Goal: Answer question/provide support

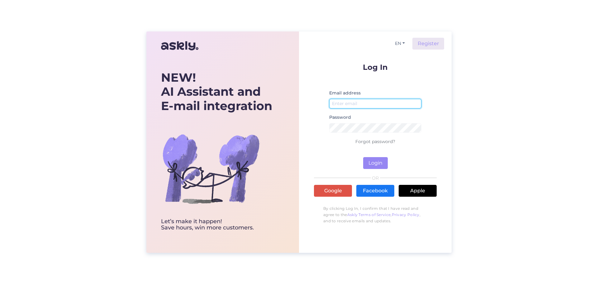
click at [363, 106] on input "email" at bounding box center [375, 104] width 92 height 10
type input "[EMAIL_ADDRESS][DOMAIN_NAME]"
click at [377, 165] on button "Login" at bounding box center [375, 163] width 25 height 12
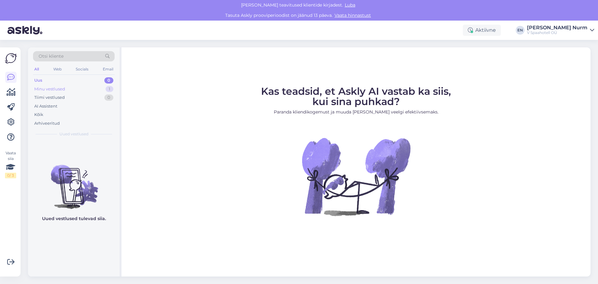
click at [54, 89] on div "Minu vestlused" at bounding box center [49, 89] width 31 height 6
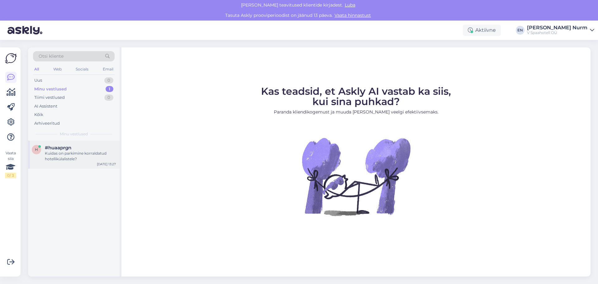
drag, startPoint x: 71, startPoint y: 159, endPoint x: 72, endPoint y: 155, distance: 3.5
click at [72, 156] on div "Kuidas on parkimine korraldatud hotellikülalistele?" at bounding box center [80, 155] width 71 height 11
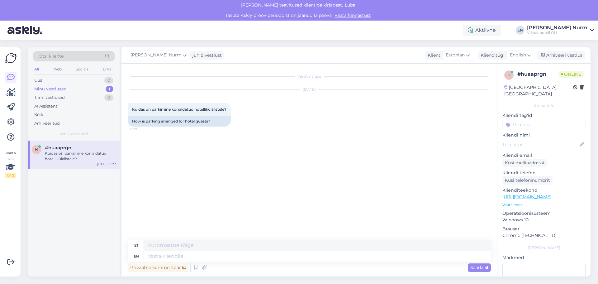
click at [138, 246] on div "et" at bounding box center [136, 245] width 4 height 11
click at [179, 245] on textarea at bounding box center [317, 245] width 347 height 11
click at [174, 246] on textarea at bounding box center [317, 245] width 347 height 11
paste textarea "Külalistel on võimalik kasutada Kvartali kaubanduskeskuse parkla P2 korrust. Pa…"
type textarea "Külalistel on võimalik kasutada Kvartali kaubanduskeskuse parkla P2 korrust. Pa…"
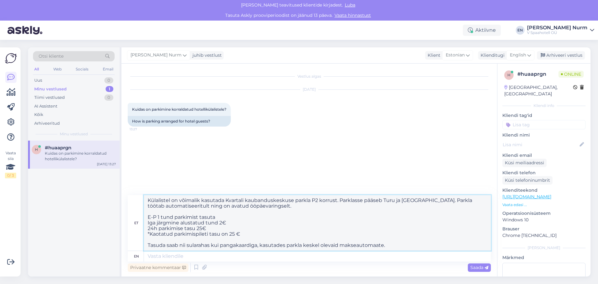
drag, startPoint x: 391, startPoint y: 242, endPoint x: 126, endPoint y: 198, distance: 268.0
click at [126, 197] on div "Vestlus algas [DATE] Kuidas on parkimine korraldatud hotellikülalistele? 13:27 …" at bounding box center [308, 170] width 375 height 213
click at [378, 239] on textarea "Külalistel on võimalik kasutada Kvartali kaubanduskeskuse parkla P2 korrust. Pa…" at bounding box center [317, 222] width 347 height 55
drag, startPoint x: 392, startPoint y: 248, endPoint x: 115, endPoint y: 191, distance: 282.6
click at [115, 191] on div "Otsi kliente All Web Socials Email Uus 0 Minu vestlused 1 Tiimi vestlused 0 AI …" at bounding box center [309, 161] width 562 height 229
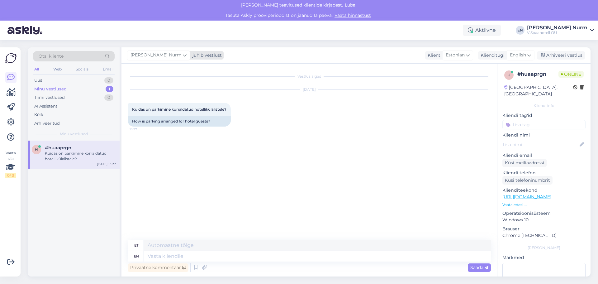
click at [190, 54] on div "juhib vestlust" at bounding box center [206, 55] width 32 height 7
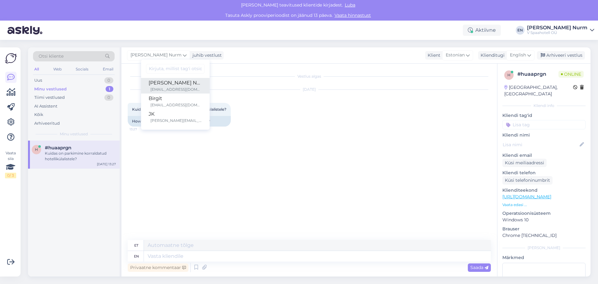
click at [156, 86] on div "[PERSON_NAME] Nurm" at bounding box center [175, 82] width 54 height 7
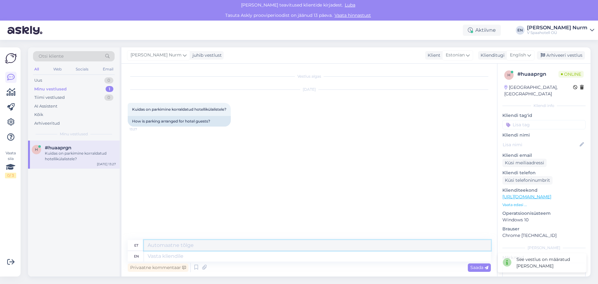
click at [169, 244] on textarea at bounding box center [317, 245] width 347 height 11
paste textarea "Külalistel on võimalik kasutada Kvartali kaubanduskeskuse parkla P2 korrust. Pa…"
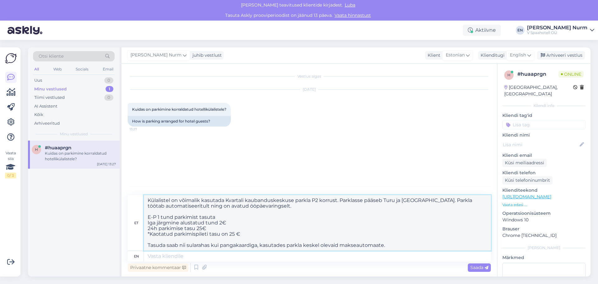
drag, startPoint x: 149, startPoint y: 228, endPoint x: 163, endPoint y: 228, distance: 14.6
click at [163, 228] on textarea "Külalistel on võimalik kasutada Kvartali kaubanduskeskuse parkla P2 korrust. Pa…" at bounding box center [317, 222] width 347 height 55
click at [225, 226] on textarea "Külalistel on võimalik kasutada Kvartali kaubanduskeskuse parkla P2 korrust. Pa…" at bounding box center [317, 222] width 347 height 55
drag, startPoint x: 233, startPoint y: 222, endPoint x: 148, endPoint y: 225, distance: 85.4
click at [144, 225] on div "et Külalistel on võimalik kasutada Kvartali kaubanduskeskuse parkla P2 korrust.…" at bounding box center [309, 223] width 363 height 56
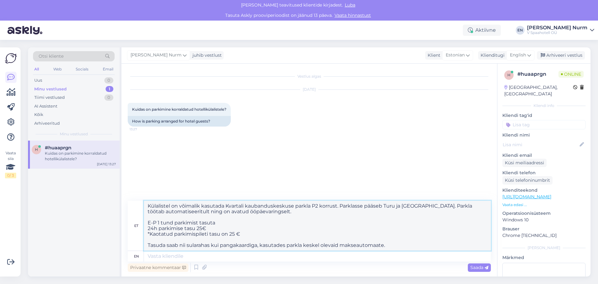
drag, startPoint x: 246, startPoint y: 233, endPoint x: 139, endPoint y: 236, distance: 107.4
click at [139, 236] on div "et Külalistel on võimalik kasutada Kvartali kaubanduskeskuse parkla P2 korrust.…" at bounding box center [309, 225] width 363 height 50
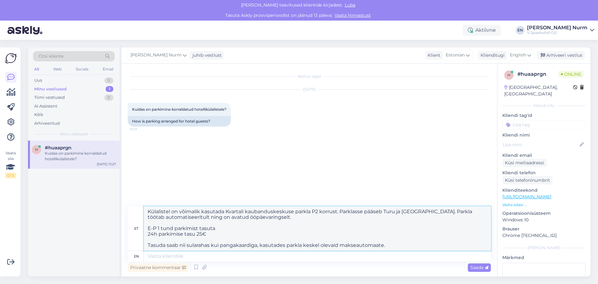
drag, startPoint x: 388, startPoint y: 243, endPoint x: 390, endPoint y: 246, distance: 3.9
click at [390, 246] on textarea "Külalistel on võimalik kasutada Kvartali kaubanduskeskuse parkla P2 korrust. Pa…" at bounding box center [317, 228] width 347 height 44
paste textarea "[URL][DOMAIN_NAME]"
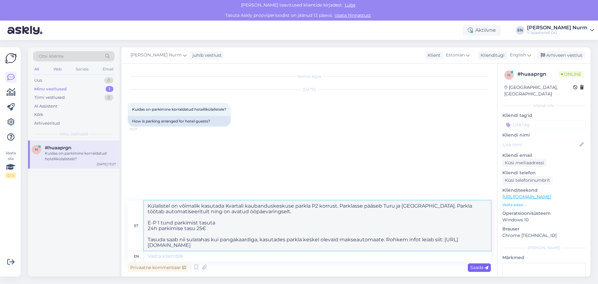
type textarea "Külalistel on võimalik kasutada Kvartali kaubanduskeskuse parkla P2 korrust. Pa…"
click at [481, 267] on span "Saada" at bounding box center [479, 267] width 18 height 6
click at [473, 268] on span "Saada" at bounding box center [479, 267] width 18 height 6
click at [489, 267] on div "Saada" at bounding box center [479, 267] width 23 height 8
click at [478, 267] on span "Saada" at bounding box center [479, 267] width 18 height 6
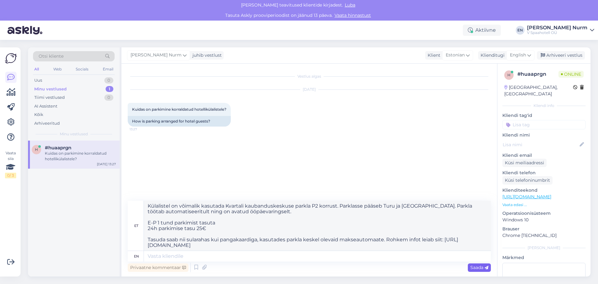
click at [479, 267] on span "Saada" at bounding box center [479, 267] width 18 height 6
click at [479, 266] on span "Saada" at bounding box center [479, 267] width 18 height 6
click at [480, 264] on span "Saada" at bounding box center [479, 267] width 18 height 6
click at [481, 264] on div "Saada" at bounding box center [479, 267] width 23 height 8
click at [482, 261] on div "Privaatne kommentaar Saada" at bounding box center [309, 267] width 363 height 12
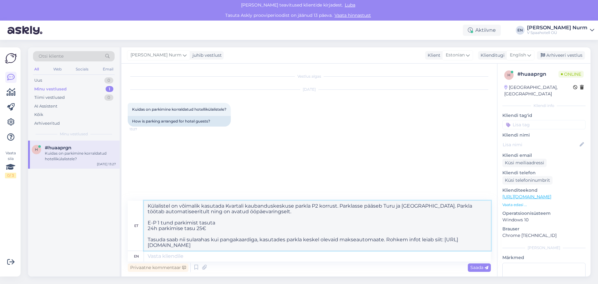
drag, startPoint x: 226, startPoint y: 246, endPoint x: 135, endPoint y: 174, distance: 116.0
click at [135, 174] on div "Vestlus algas [DATE] Kuidas on parkimine korraldatud hotellikülalistele? 13:27 …" at bounding box center [308, 170] width 375 height 213
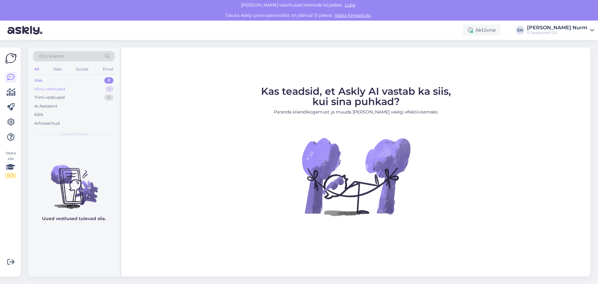
click at [57, 89] on div "Minu vestlused" at bounding box center [49, 89] width 31 height 6
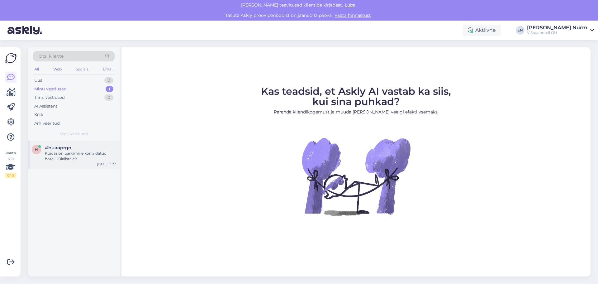
click at [64, 151] on div "Kuidas on parkimine korraldatud hotellikülalistele?" at bounding box center [80, 155] width 71 height 11
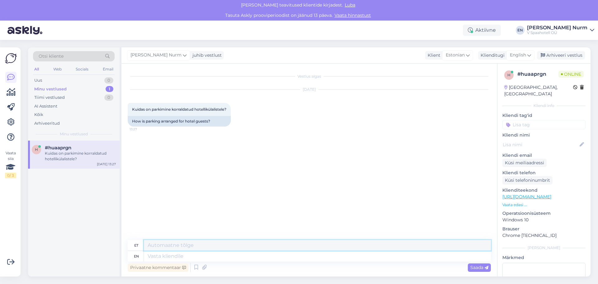
click at [194, 245] on textarea at bounding box center [317, 245] width 347 height 11
paste textarea "Külalistel on võimalik kasutada Kvartali kaubanduskeskuse parkla P2 korrust. Pa…"
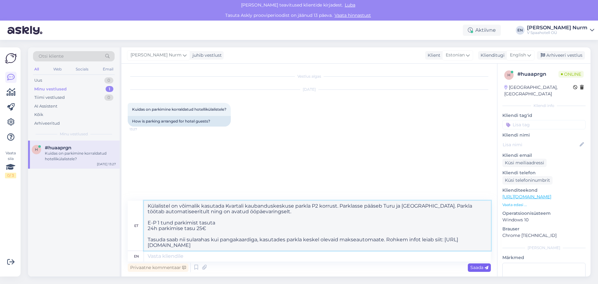
type textarea "Külalistel on võimalik kasutada Kvartali kaubanduskeskuse parkla P2 korrust. Pa…"
click at [482, 266] on span "Saada" at bounding box center [479, 267] width 18 height 6
click at [482, 265] on span "Saada" at bounding box center [479, 267] width 18 height 6
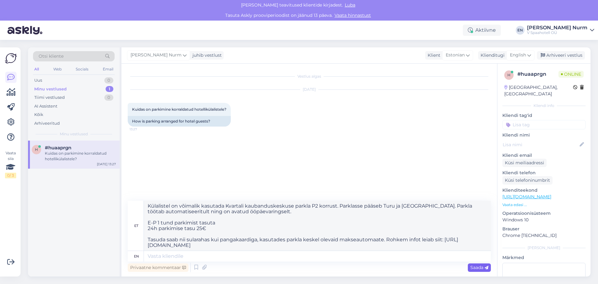
click at [482, 265] on span "Saada" at bounding box center [479, 267] width 18 height 6
click at [482, 263] on div "Saada" at bounding box center [479, 267] width 23 height 8
click at [482, 262] on div "Privaatne kommentaar Saada" at bounding box center [309, 267] width 363 height 12
click at [482, 261] on div "et Külalistel on võimalik kasutada Kvartali kaubanduskeskuse parkla P2 korrust.…" at bounding box center [309, 236] width 363 height 73
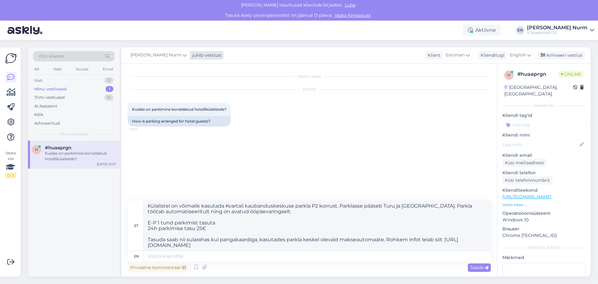
click at [171, 51] on div "Evely Nurm juhib vestlust" at bounding box center [175, 55] width 97 height 8
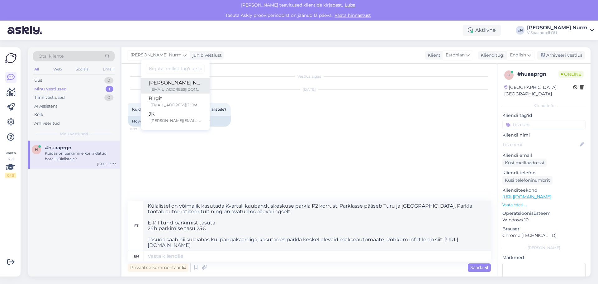
click at [148, 83] on div "[PERSON_NAME] Nurm" at bounding box center [175, 82] width 54 height 7
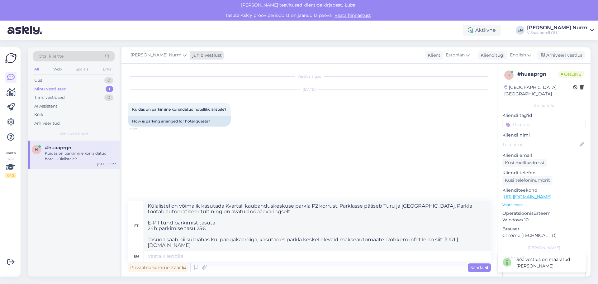
click at [190, 57] on div "juhib vestlust" at bounding box center [206, 55] width 32 height 7
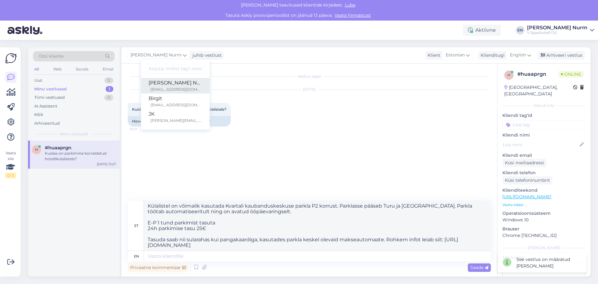
click at [157, 87] on div "[EMAIL_ADDRESS][DOMAIN_NAME]" at bounding box center [176, 90] width 52 height 6
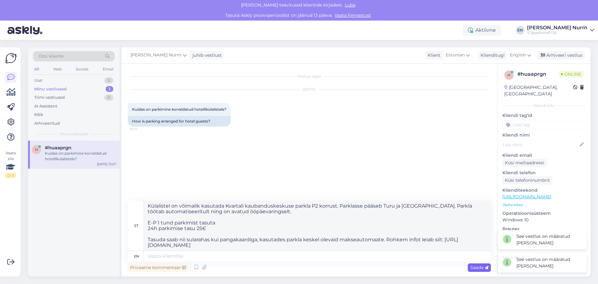
click at [476, 268] on span "Saada" at bounding box center [479, 267] width 18 height 6
drag, startPoint x: 475, startPoint y: 269, endPoint x: 475, endPoint y: 265, distance: 3.7
click at [475, 268] on span "Saada" at bounding box center [479, 267] width 18 height 6
click at [475, 265] on span "Saada" at bounding box center [479, 267] width 18 height 6
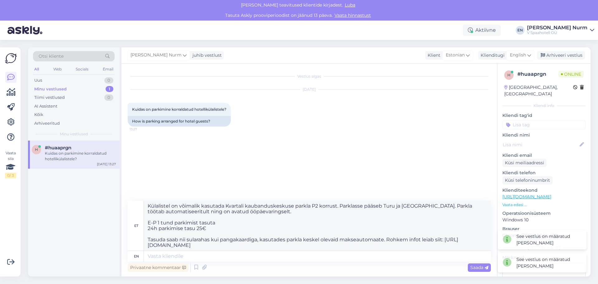
click at [475, 262] on div "Privaatne kommentaar Saada" at bounding box center [309, 267] width 363 height 12
click at [475, 261] on div "Privaatne kommentaar Saada" at bounding box center [309, 267] width 363 height 12
click at [479, 272] on div "Privaatne kommentaar Saada" at bounding box center [309, 267] width 363 height 12
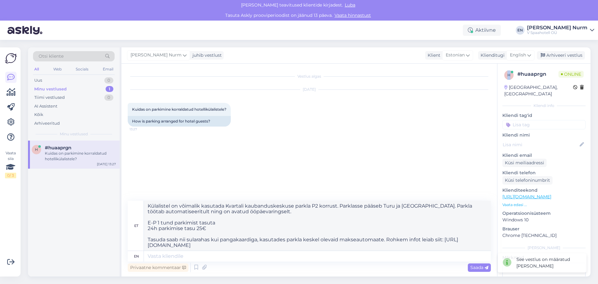
click at [479, 272] on div "Privaatne kommentaar Saada" at bounding box center [309, 267] width 363 height 12
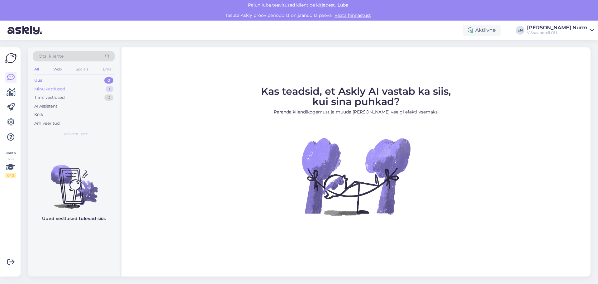
click at [57, 88] on div "Minu vestlused" at bounding box center [49, 89] width 31 height 6
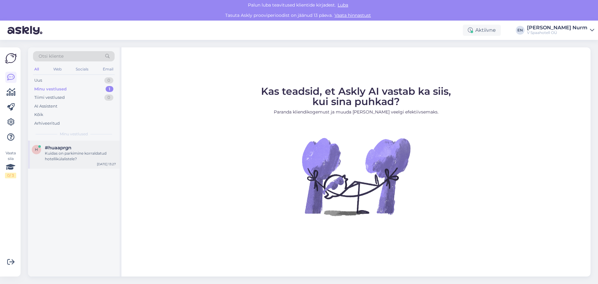
click at [74, 148] on div "#huaaprgn" at bounding box center [80, 148] width 71 height 6
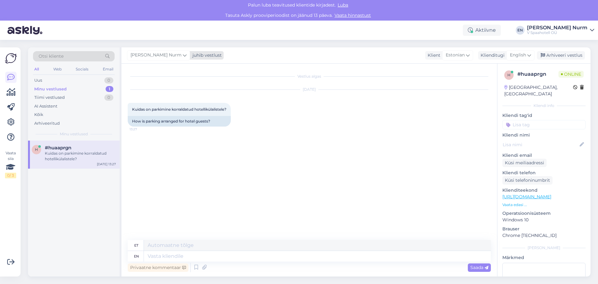
click at [190, 52] on div "juhib vestlust" at bounding box center [206, 55] width 32 height 7
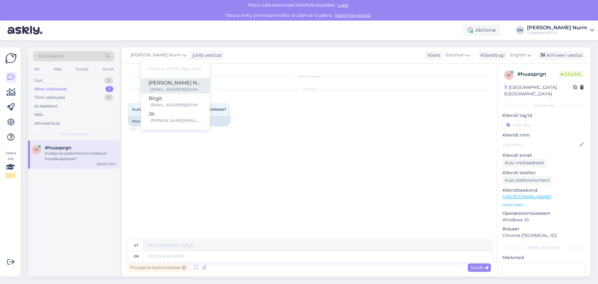
click at [163, 84] on div "[PERSON_NAME] Nurm" at bounding box center [175, 82] width 54 height 7
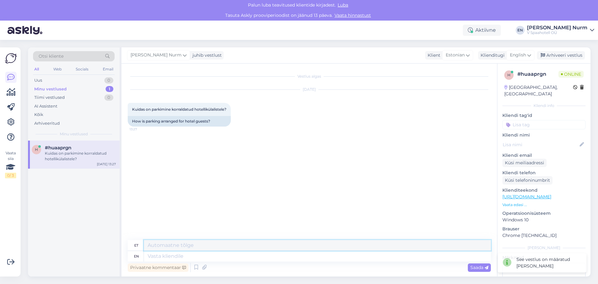
click at [170, 248] on textarea at bounding box center [317, 245] width 347 height 11
paste textarea "Külalistel on võimalik kasutada Kvartali kaubanduskeskuse parkla P2 korrust. Pa…"
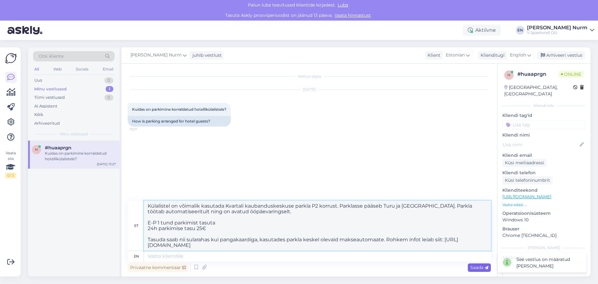
type textarea "Külalistel on võimalik kasutada Kvartali kaubanduskeskuse parkla P2 korrust. Pa…"
click at [472, 266] on span "Saada" at bounding box center [479, 267] width 18 height 6
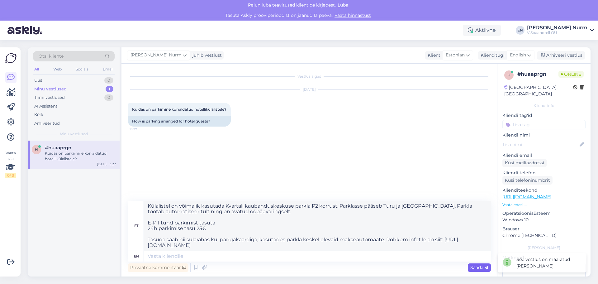
click at [472, 266] on span "Saada" at bounding box center [479, 267] width 18 height 6
click at [472, 264] on div "Saada" at bounding box center [479, 267] width 23 height 8
click at [472, 266] on div "Saada" at bounding box center [479, 267] width 23 height 8
click at [472, 266] on span "Saada" at bounding box center [479, 267] width 18 height 6
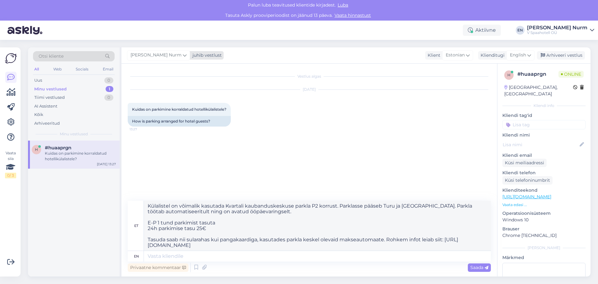
click at [190, 53] on div "juhib vestlust" at bounding box center [206, 55] width 32 height 7
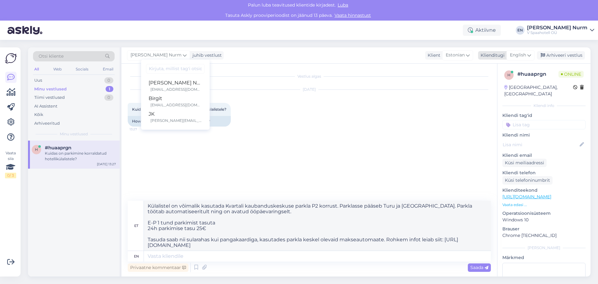
click at [529, 54] on icon at bounding box center [529, 55] width 4 height 7
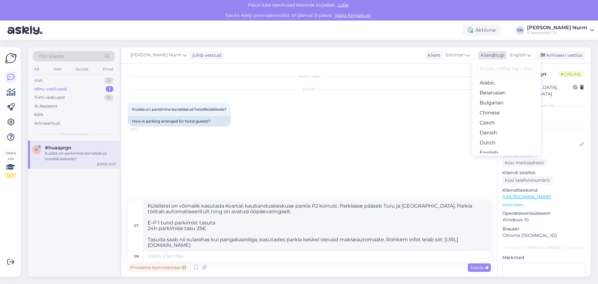
click at [529, 54] on icon at bounding box center [529, 55] width 4 height 7
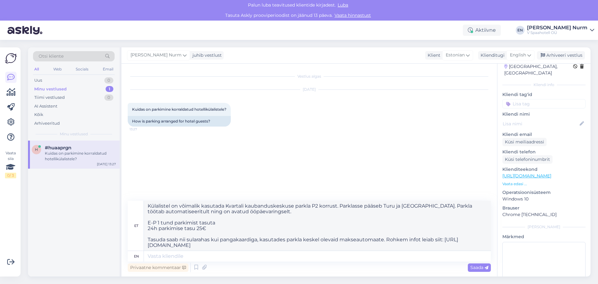
scroll to position [31, 0]
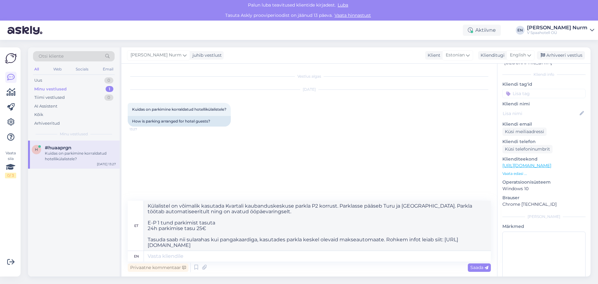
click at [186, 130] on div "Sep 5 2025 Kuidas on parkimine korraldatud hotellikülalistele? 13:27 How is par…" at bounding box center [309, 108] width 363 height 50
click at [177, 268] on div "Privaatne kommentaar" at bounding box center [158, 267] width 61 height 8
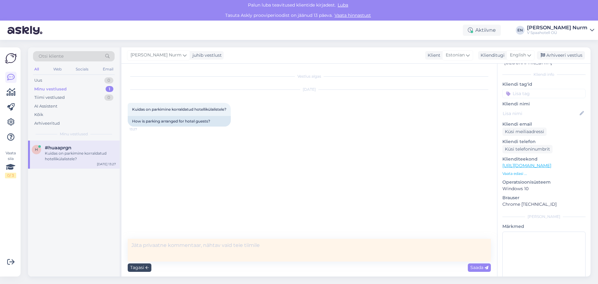
click at [141, 268] on div "Tagasi" at bounding box center [140, 267] width 24 height 8
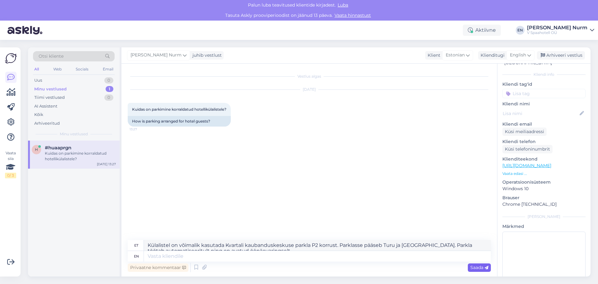
click at [483, 268] on span "Saada" at bounding box center [479, 267] width 18 height 6
drag, startPoint x: 483, startPoint y: 268, endPoint x: 481, endPoint y: 263, distance: 5.2
click at [483, 267] on span "Saada" at bounding box center [479, 267] width 18 height 6
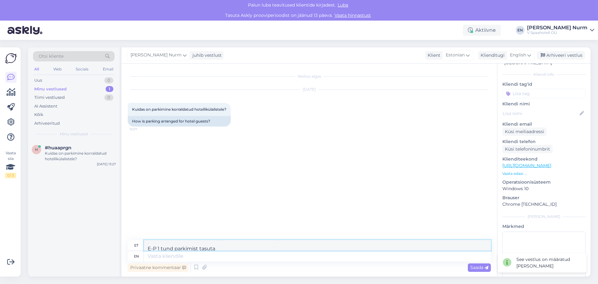
scroll to position [39, 0]
drag, startPoint x: 237, startPoint y: 247, endPoint x: 197, endPoint y: 249, distance: 40.2
click at [197, 249] on textarea "Külalistel on võimalik kasutada Kvartali kaubanduskeskuse parkla P2 korrust. Pa…" at bounding box center [317, 245] width 347 height 11
click at [67, 87] on div "Minu vestlused 1" at bounding box center [74, 89] width 82 height 9
click at [183, 55] on icon at bounding box center [185, 55] width 4 height 7
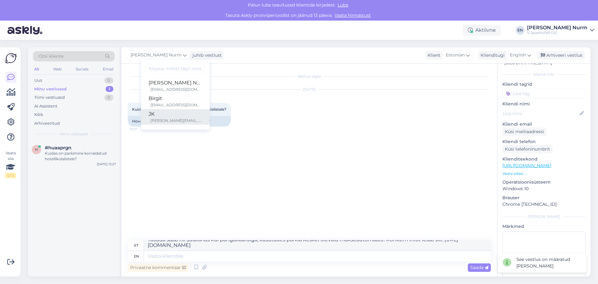
click at [148, 114] on div "JK" at bounding box center [175, 113] width 54 height 7
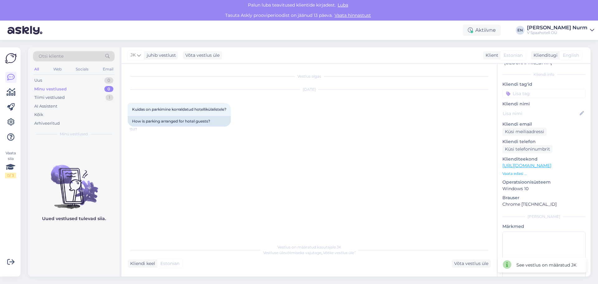
click at [77, 223] on figcaption "Uued vestlused tulevad siia." at bounding box center [74, 221] width 64 height 12
click at [8, 168] on icon at bounding box center [10, 166] width 9 height 11
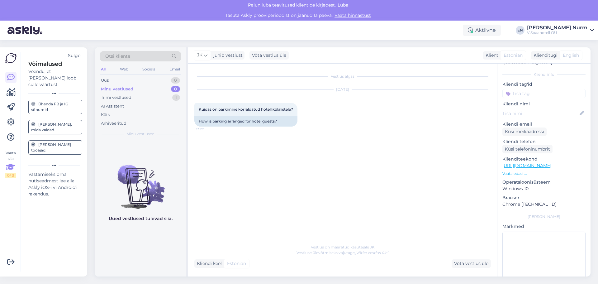
click at [8, 168] on icon at bounding box center [10, 166] width 9 height 11
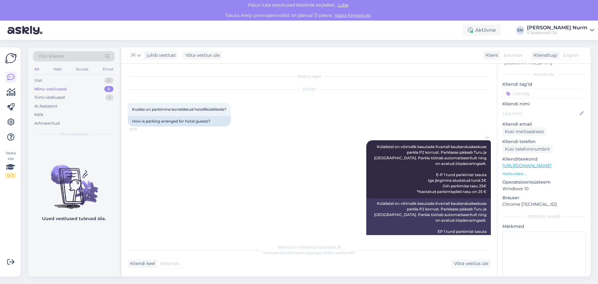
scroll to position [26, 0]
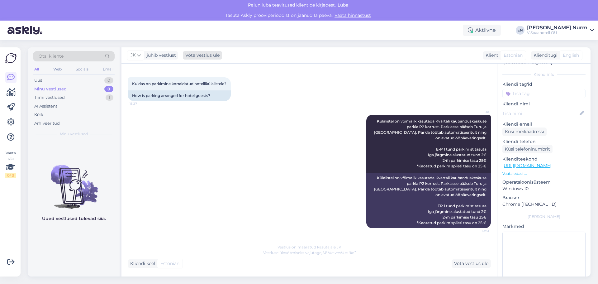
click at [210, 56] on div "Võta vestlus üle" at bounding box center [202, 55] width 39 height 8
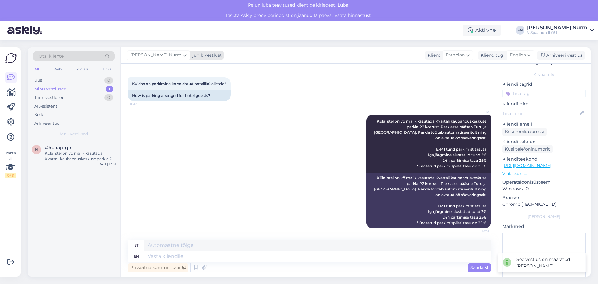
click at [190, 54] on div "juhib vestlust" at bounding box center [206, 55] width 32 height 7
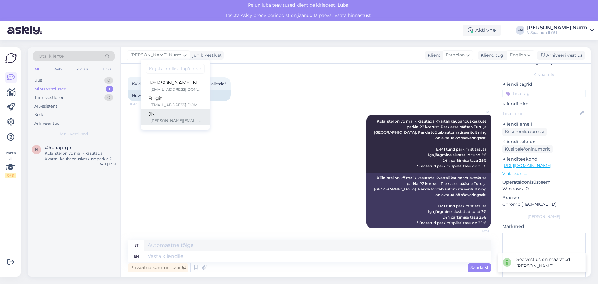
click at [153, 117] on div "JK" at bounding box center [175, 113] width 54 height 7
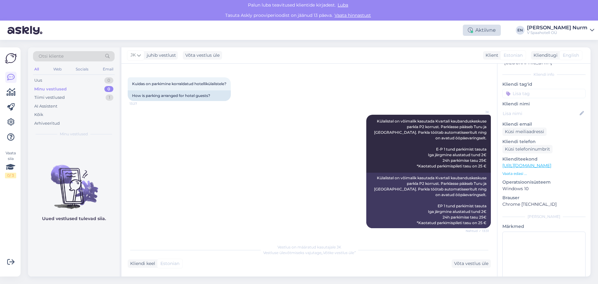
click at [501, 31] on div "Aktiivne" at bounding box center [482, 30] width 38 height 11
click at [501, 29] on div "Aktiivne" at bounding box center [482, 30] width 38 height 11
click at [12, 119] on icon at bounding box center [10, 121] width 7 height 7
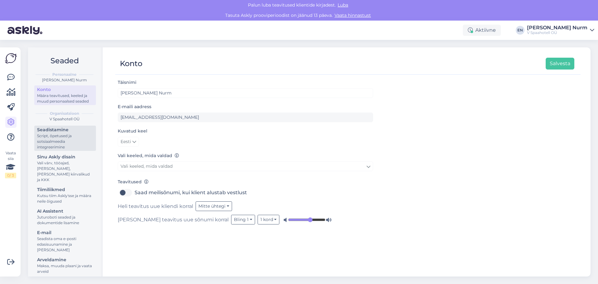
click at [68, 132] on div "Seadistamine" at bounding box center [65, 129] width 56 height 7
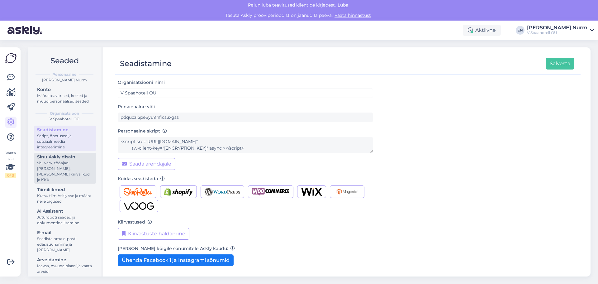
click at [55, 161] on div "Vali värv, tööajad, lisa meilivorm, kõne kiirvalikud ja KKK" at bounding box center [65, 171] width 56 height 22
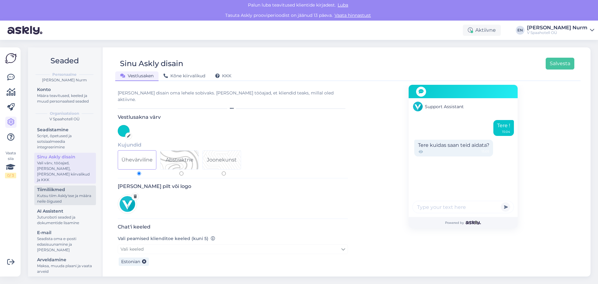
click at [65, 193] on div "Kutsu tiim Askly'sse ja määra neile õigused" at bounding box center [65, 198] width 56 height 11
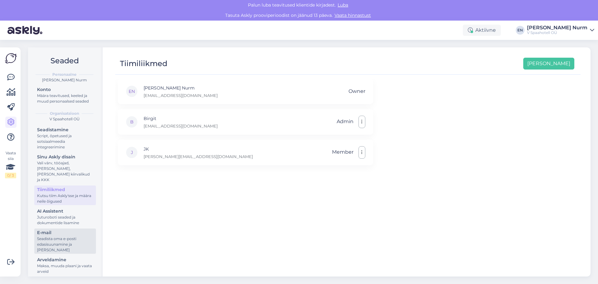
click at [60, 229] on div "E-mail" at bounding box center [65, 232] width 56 height 7
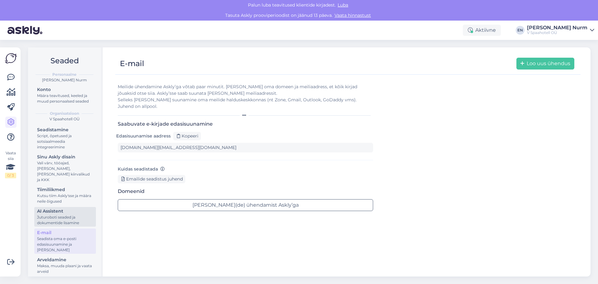
click at [54, 214] on div "Juturoboti seaded ja dokumentide lisamine" at bounding box center [65, 219] width 56 height 11
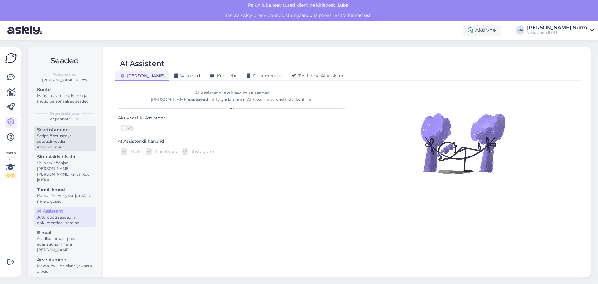
click at [48, 133] on div "Seadistamine" at bounding box center [65, 129] width 56 height 7
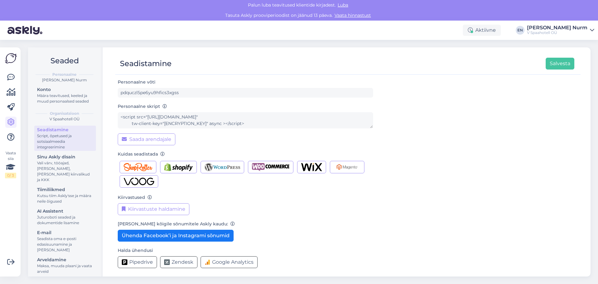
scroll to position [27, 0]
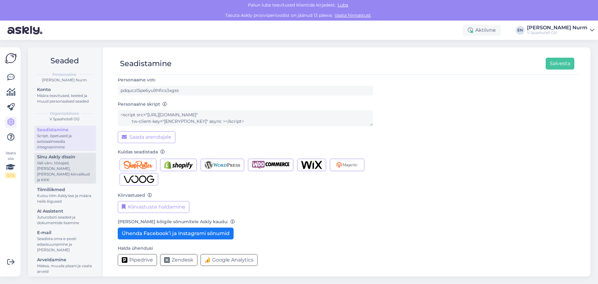
click at [49, 165] on div "Vali värv, tööajad, lisa meilivorm, kõne kiirvalikud ja KKK" at bounding box center [65, 171] width 56 height 22
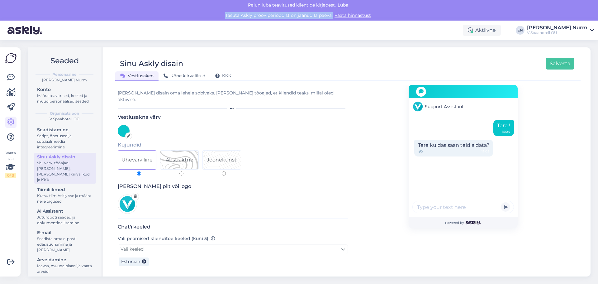
drag, startPoint x: 224, startPoint y: 14, endPoint x: 332, endPoint y: 14, distance: 107.1
click at [332, 14] on div "Tasuta Askly prooviperioodist on jäänud 13 päeva. Vaata hinnastust" at bounding box center [299, 15] width 598 height 10
copy div "Tasuta Askly prooviperioodist on jäänud 13 päeva."
click at [45, 132] on div "Seadistamine" at bounding box center [65, 129] width 56 height 7
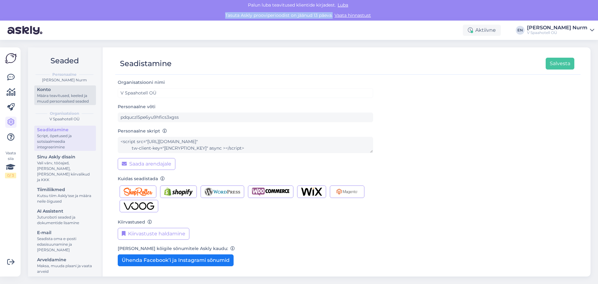
click at [58, 98] on div "Määra teavitused, keeled ja muud personaalsed seaded" at bounding box center [65, 98] width 56 height 11
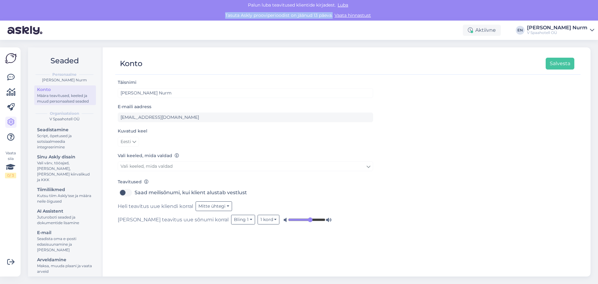
click at [66, 115] on b "Organisatsioon" at bounding box center [64, 114] width 29 height 6
click at [56, 134] on div "Script, õpetused ja sotsiaalmeedia integreerimine" at bounding box center [65, 141] width 56 height 17
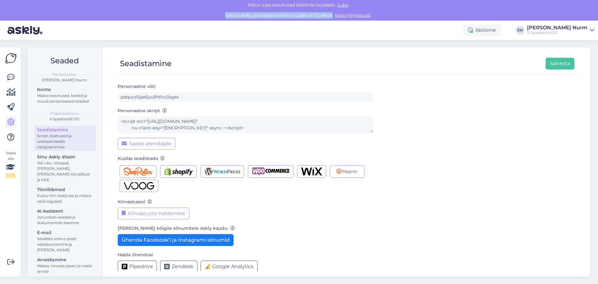
scroll to position [27, 0]
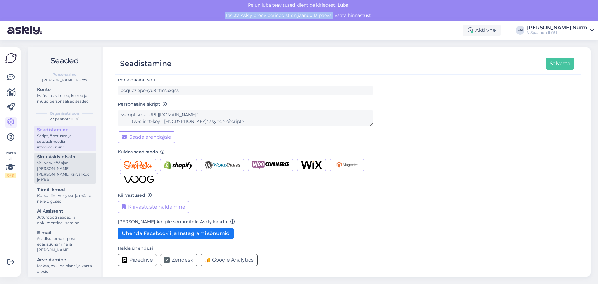
click at [67, 163] on div "Vali värv, tööajad, lisa meilivorm, kõne kiirvalikud ja KKK" at bounding box center [65, 171] width 56 height 22
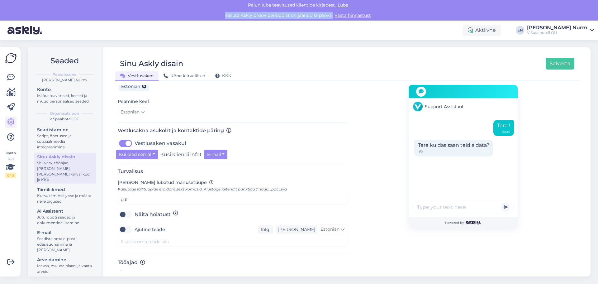
scroll to position [175, 0]
click at [450, 105] on span "Support Assistant" at bounding box center [444, 106] width 39 height 7
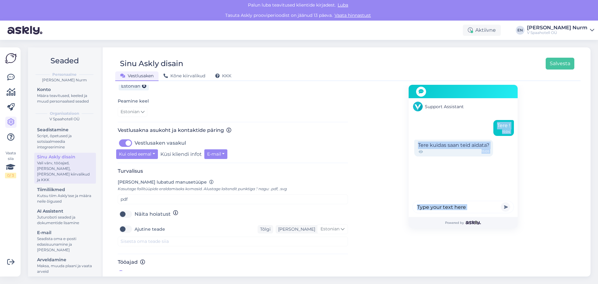
drag, startPoint x: 451, startPoint y: 105, endPoint x: 393, endPoint y: 110, distance: 58.5
click at [390, 109] on div "Support Assistant Tere ! 15:04 Tere kuidas saan teid aidata? 15:05 Powered by" at bounding box center [463, 93] width 230 height 368
click at [452, 126] on div "Tere ! 15:04 Tere kuidas saan teid aidata? 15:05" at bounding box center [462, 167] width 109 height 99
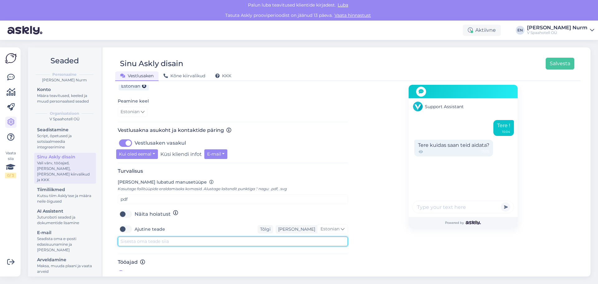
click at [136, 237] on textarea at bounding box center [233, 241] width 230 height 10
click at [155, 236] on textarea at bounding box center [233, 241] width 230 height 10
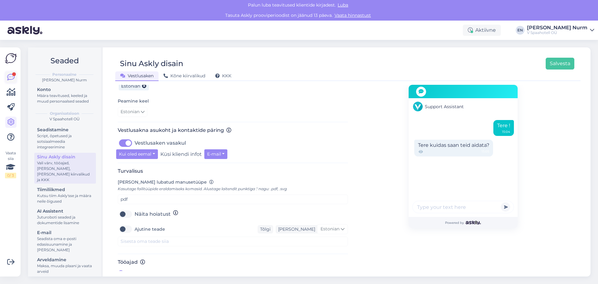
click at [8, 80] on icon at bounding box center [10, 76] width 7 height 7
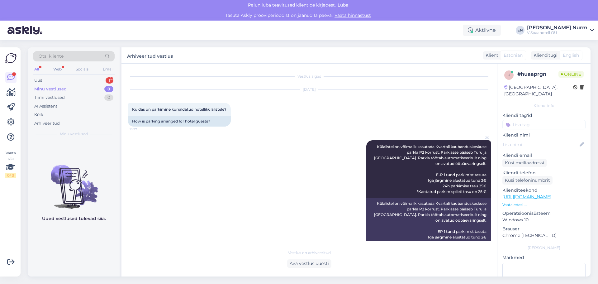
scroll to position [47, 0]
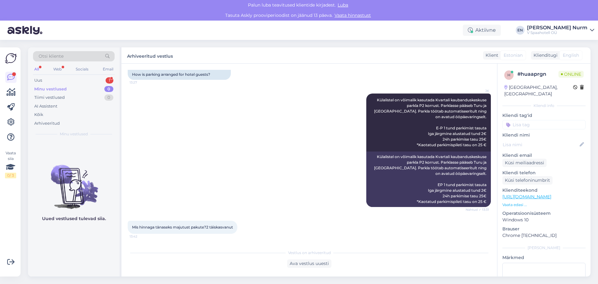
click at [55, 86] on div "Minu vestlused" at bounding box center [50, 89] width 32 height 6
click at [304, 263] on div "Ava vestlus uuesti" at bounding box center [309, 263] width 44 height 8
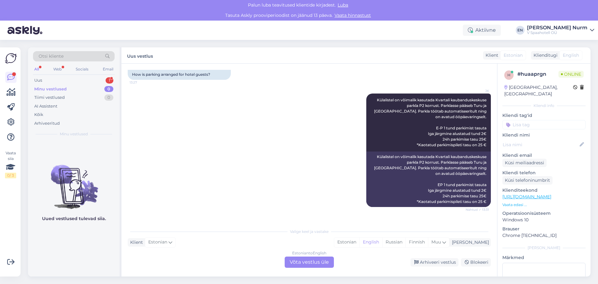
click at [305, 262] on div "Estonian to English Võta vestlus üle" at bounding box center [309, 261] width 49 height 11
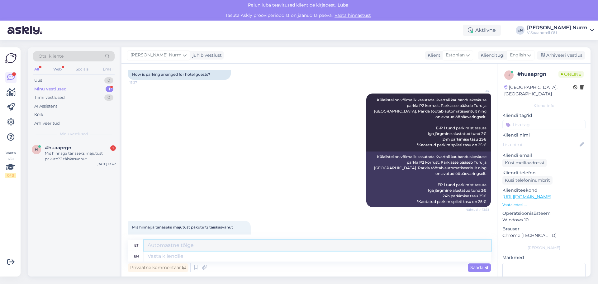
click at [184, 244] on textarea at bounding box center [317, 245] width 347 height 11
type textarea "h"
paste textarea "https://vspahotel.ee/"
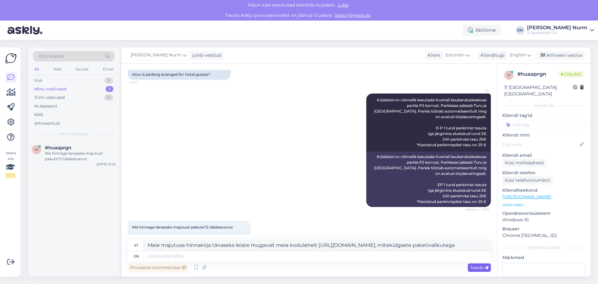
click at [478, 269] on span "Saada" at bounding box center [479, 267] width 18 height 6
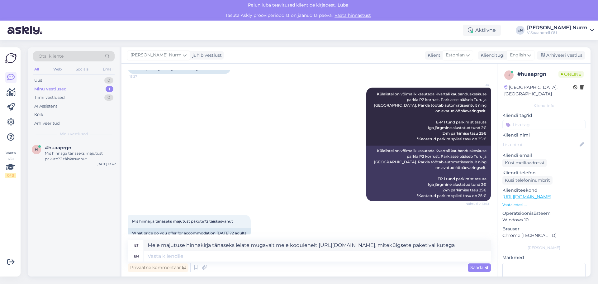
scroll to position [64, 0]
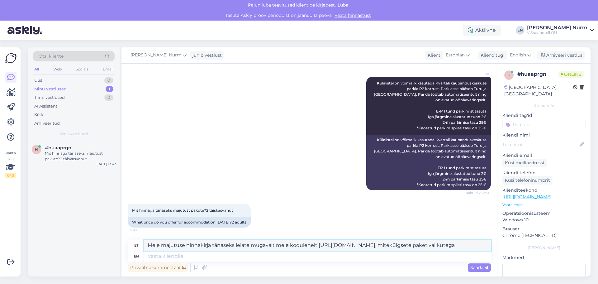
drag, startPoint x: 236, startPoint y: 246, endPoint x: 213, endPoint y: 245, distance: 23.0
click at [213, 245] on textarea "Meie majutuse hinnakirja tänaseks leiate mugavalt meie kodulehelt https://vspah…" at bounding box center [317, 245] width 347 height 11
drag, startPoint x: 266, startPoint y: 244, endPoint x: 254, endPoint y: 245, distance: 12.2
click at [254, 245] on textarea "Meie majutuse hinnakirja leiate mugavalt meie kodulehelt https://vspahotel.ee/,…" at bounding box center [317, 245] width 347 height 11
click at [358, 244] on textarea "Meie majutuse hinnakirja leiate mugavalt hotelli kodulehelt https://vspahotel.e…" at bounding box center [317, 245] width 347 height 11
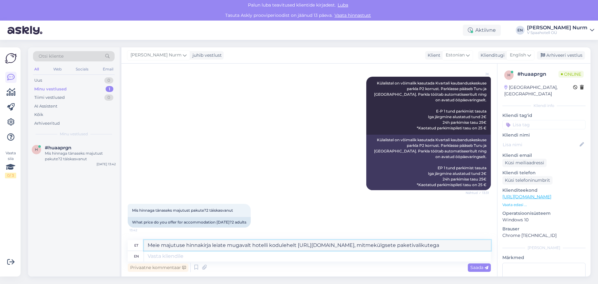
drag, startPoint x: 437, startPoint y: 246, endPoint x: 351, endPoint y: 244, distance: 86.3
click at [351, 244] on textarea "Meie majutuse hinnakirja leiate mugavalt hotelli kodulehelt https://vspahotel.e…" at bounding box center [317, 245] width 347 height 11
click at [212, 245] on textarea "Meie majutuse hinnakirja leiate mugavalt hotelli kodulehelt https://vspahotel.e…" at bounding box center [317, 245] width 347 height 11
paste textarea "mitmekülgsete paketivalikutega"
click at [452, 248] on textarea "Meie majutuse hinnakirja koos mitmekülgsete paketivalikutega leiate mugavalt ho…" at bounding box center [317, 245] width 347 height 11
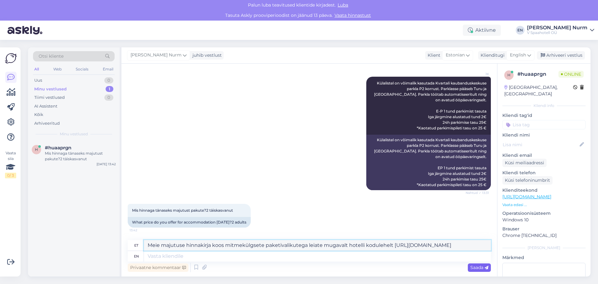
type textarea "Meie majutuse hinnakirja koos mitmekülgsete paketivalikutega leiate mugavalt ho…"
click at [475, 269] on span "Saada" at bounding box center [479, 267] width 18 height 6
click at [475, 267] on span "Saada" at bounding box center [479, 267] width 18 height 6
click at [475, 266] on span "Saada" at bounding box center [479, 267] width 18 height 6
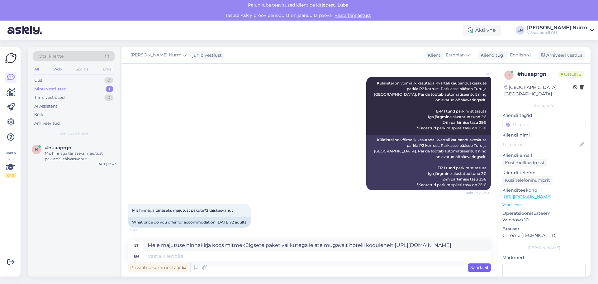
click at [475, 266] on span "Saada" at bounding box center [479, 267] width 18 height 6
drag, startPoint x: 449, startPoint y: 244, endPoint x: 139, endPoint y: 244, distance: 310.4
click at [139, 244] on div "et Meie majutuse hinnakirja koos mitmekülgsete paketivalikutega leiate mugavalt…" at bounding box center [309, 245] width 363 height 11
click at [182, 255] on textarea at bounding box center [317, 256] width 347 height 11
paste textarea "Meie majutuse hinnakirja koos mitmekülgsete paketivalikutega leiate mugavalt ho…"
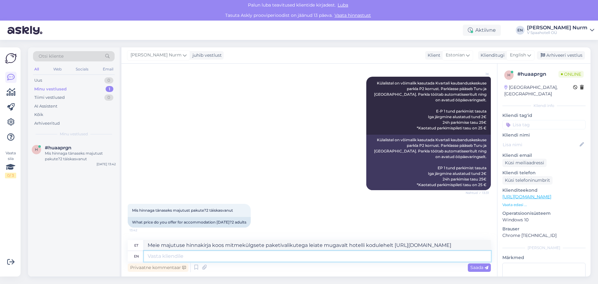
type textarea "Meie majutuse hinnakirja koos mitmekülgsete paketivalikutega leiate mugavalt ho…"
type textarea "Meie majutuse hinnakirja koos mitmekülgsete paketivalikutega mitme hotelli kodu…"
type textarea "Meie majutuse hinnakirja koos mitmekülgsete paketivalikutega leiate mugavalt ho…"
click at [135, 256] on div "en" at bounding box center [136, 256] width 5 height 11
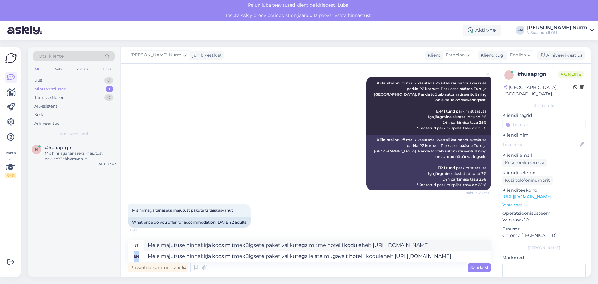
click at [135, 256] on div "en" at bounding box center [136, 256] width 5 height 11
drag, startPoint x: 451, startPoint y: 257, endPoint x: 135, endPoint y: 262, distance: 316.0
click at [130, 260] on div "en Meie majutuse hinnakirja koos mitmekülgsete paketivalikutega leiate mugavalt…" at bounding box center [309, 256] width 363 height 11
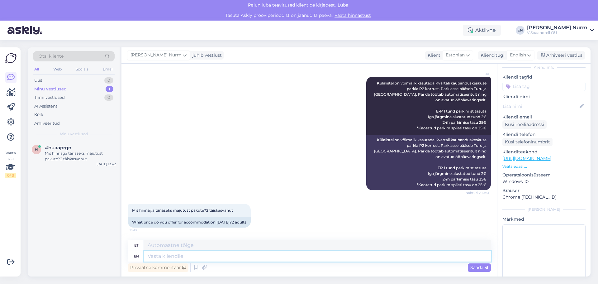
scroll to position [45, 0]
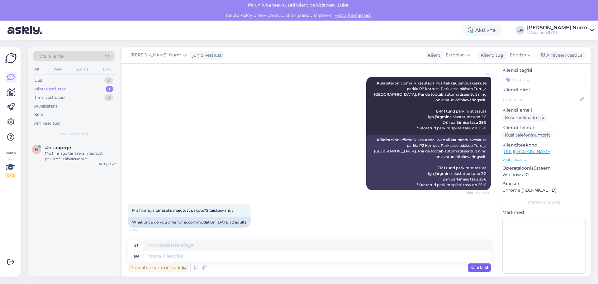
click at [484, 268] on span "Saada" at bounding box center [479, 267] width 18 height 6
click at [177, 246] on textarea at bounding box center [317, 245] width 347 height 11
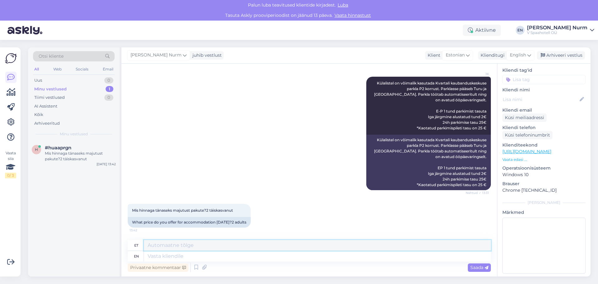
paste textarea "Meie majutuse hinnakirja koos mitmekülgsete paketivalikutega leiate mugavalt ho…"
type textarea "Meie majutuse hinnakirja koos mitmekülgsete paketivalikutega leiate mugavalt ho…"
click at [475, 267] on span "Saada" at bounding box center [479, 267] width 18 height 6
click at [351, 256] on textarea at bounding box center [317, 256] width 347 height 11
paste textarea "Meie majutuse hinnakirja koos mitmekülgsete paketivalikutega leiate mugavalt ho…"
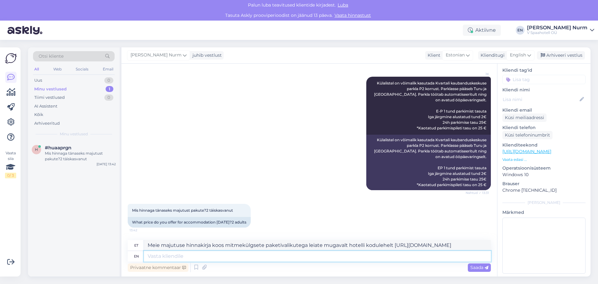
type textarea "Meie majutuse hinnakirja koos mitmekülgsete paketivalikutega leiate mugavalt ho…"
type textarea "Meie majutuse hinnakirja koos mitmekülgsete paketivalikutega mitme hotelli kodu…"
drag, startPoint x: 451, startPoint y: 256, endPoint x: 167, endPoint y: 267, distance: 283.8
click at [99, 262] on div "Otsi kliente All Web Socials Email Uus 0 Minu vestlused 1 Tiimi vestlused 0 AI …" at bounding box center [309, 161] width 562 height 229
drag, startPoint x: 406, startPoint y: 242, endPoint x: 126, endPoint y: 240, distance: 279.3
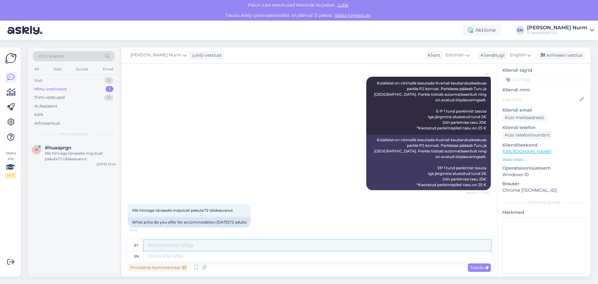
click at [203, 247] on textarea at bounding box center [317, 245] width 347 height 11
paste textarea "Meie majutuse hinnakirja koos mitmekülgsete paketivalikutega leiate mugavalt ho…"
type textarea "Meie majutuse hinnakirja koos mitmekülgsete paketivalikutega leiate mugavalt ho…"
drag, startPoint x: 399, startPoint y: 248, endPoint x: 115, endPoint y: 252, distance: 284.0
click at [116, 252] on div "Otsi kliente All Web Socials Email Uus 0 Minu vestlused 1 Tiimi vestlused 0 AI …" at bounding box center [309, 161] width 562 height 229
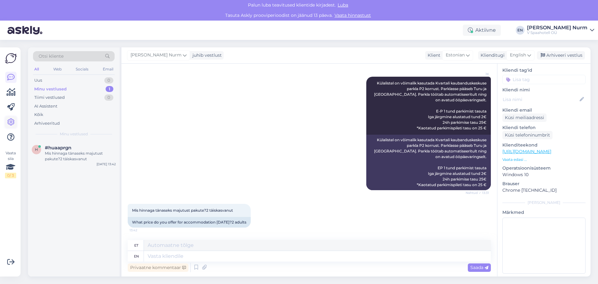
click at [9, 120] on icon at bounding box center [10, 121] width 7 height 7
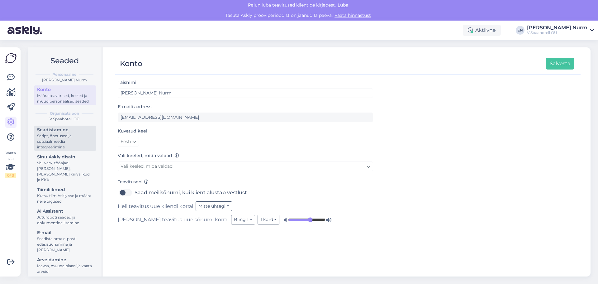
click at [53, 137] on div "Script, õpetused ja sotsiaalmeedia integreerimine" at bounding box center [65, 141] width 56 height 17
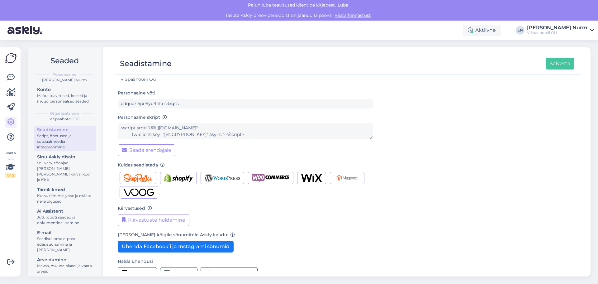
scroll to position [27, 0]
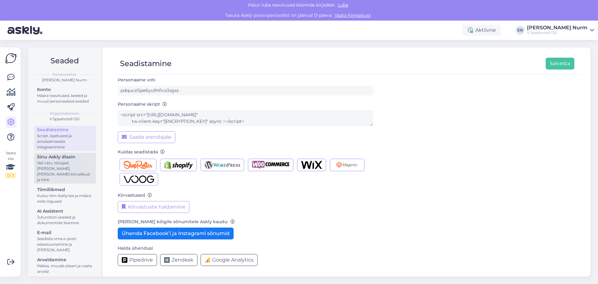
click at [42, 167] on div "Vali värv, tööajad, lisa meilivorm, kõne kiirvalikud ja KKK" at bounding box center [65, 171] width 56 height 22
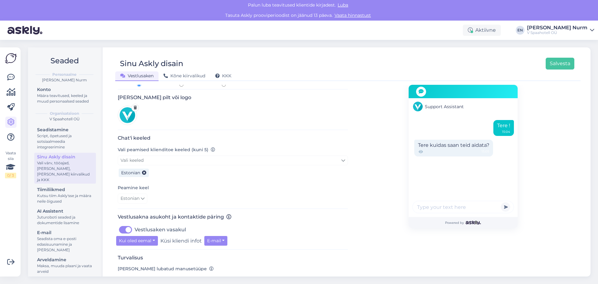
scroll to position [93, 0]
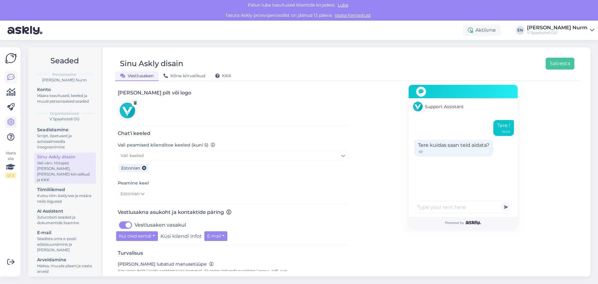
click at [12, 80] on icon at bounding box center [10, 76] width 7 height 7
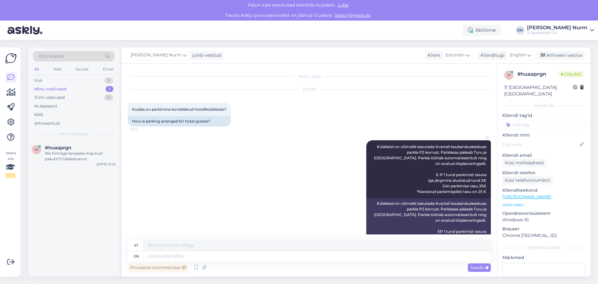
scroll to position [64, 0]
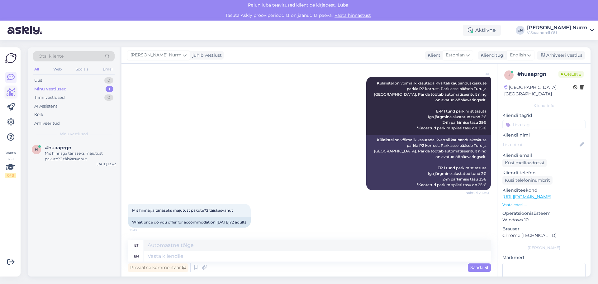
click at [7, 92] on icon at bounding box center [11, 91] width 9 height 7
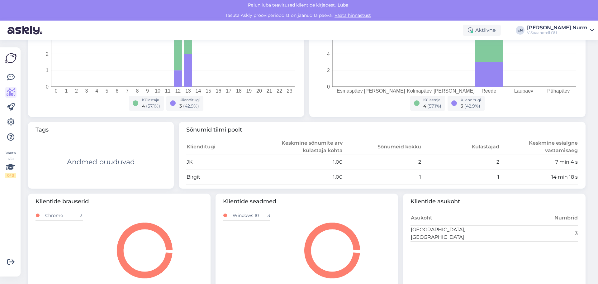
scroll to position [149, 0]
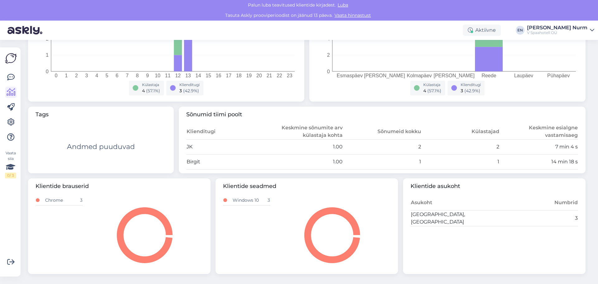
click at [14, 61] on img at bounding box center [11, 58] width 12 height 12
click at [8, 78] on icon at bounding box center [10, 76] width 7 height 7
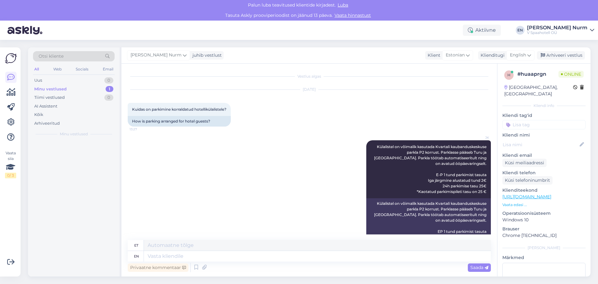
scroll to position [64, 0]
